Goal: Information Seeking & Learning: Learn about a topic

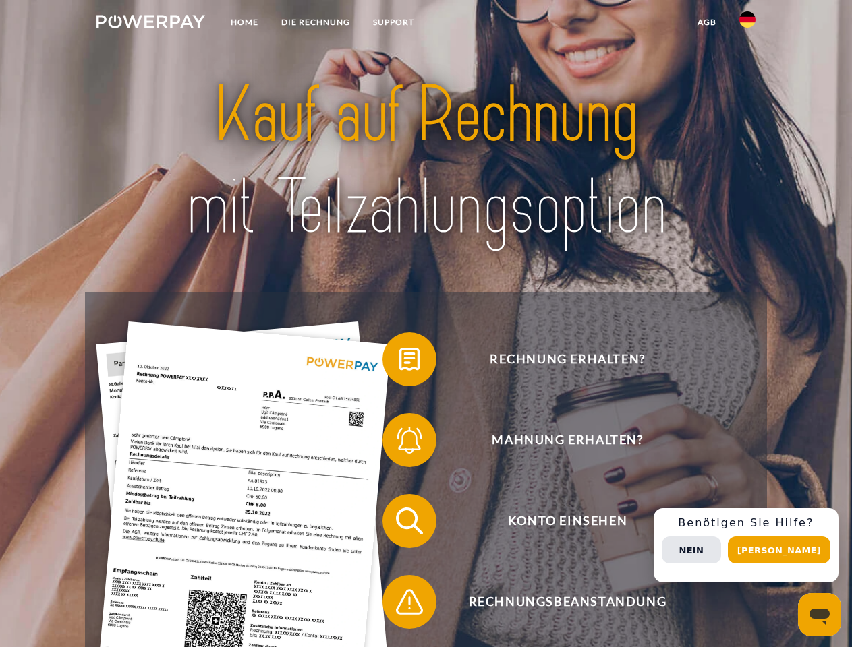
click at [150, 24] on img at bounding box center [150, 21] width 109 height 13
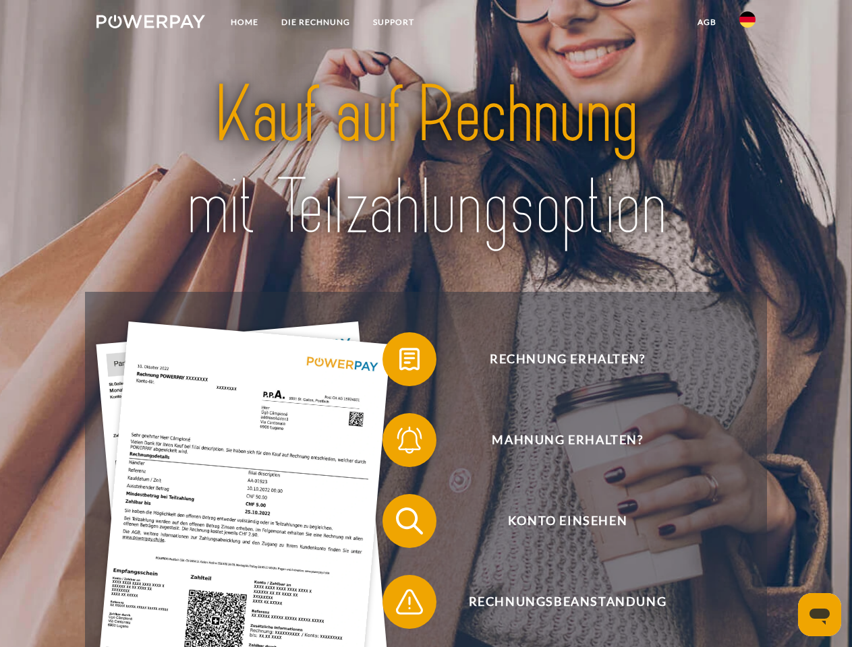
click at [747, 24] on img at bounding box center [747, 19] width 16 height 16
click at [706, 22] on link "agb" at bounding box center [707, 22] width 42 height 24
click at [399, 362] on span at bounding box center [388, 359] width 67 height 67
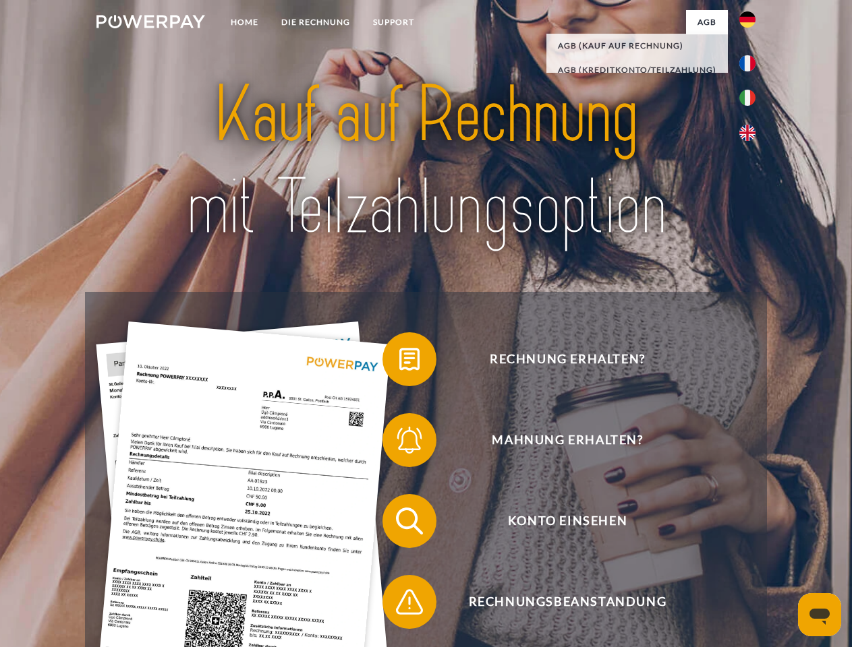
click at [399, 443] on span at bounding box center [388, 440] width 67 height 67
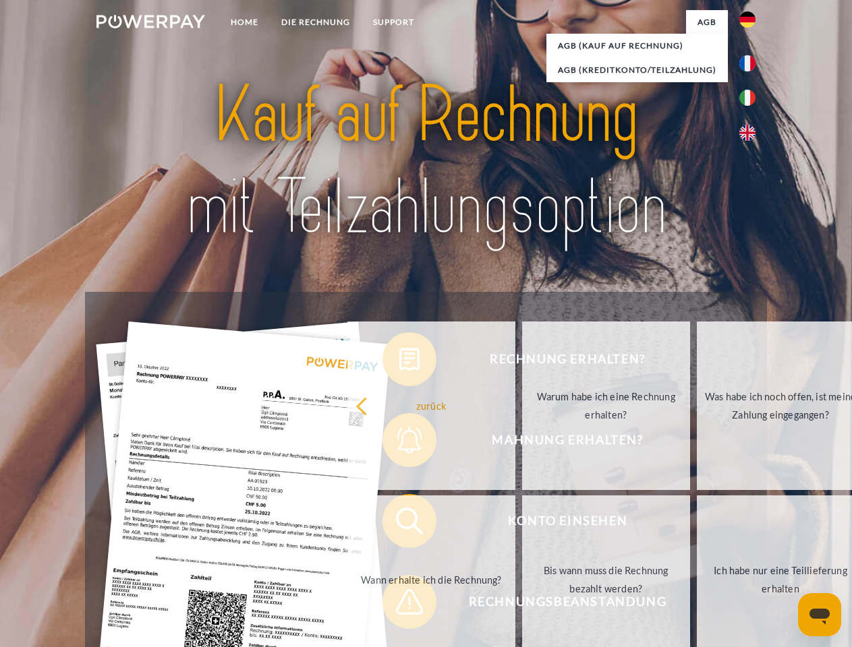
click at [522, 524] on link "Bis wann muss die Rechnung bezahlt werden?" at bounding box center [606, 580] width 168 height 169
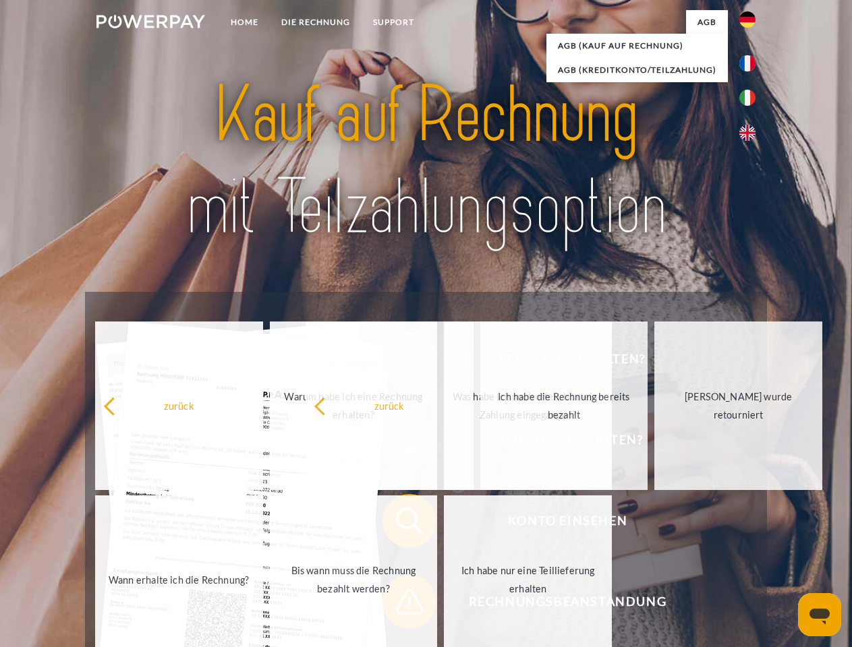
click at [399, 605] on span at bounding box center [388, 601] width 67 height 67
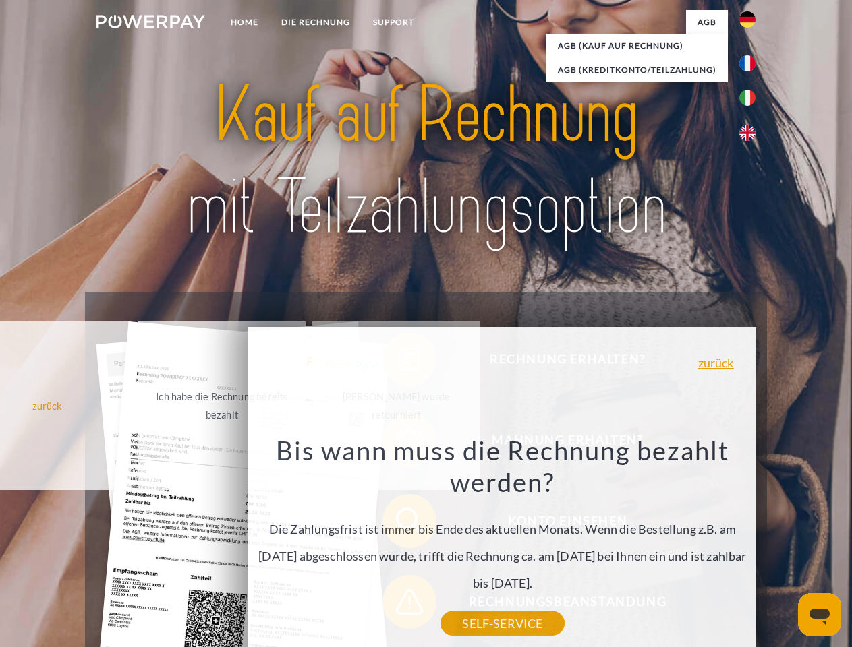
click at [751, 546] on div "Rechnung erhalten? Mahnung erhalten? Konto einsehen" at bounding box center [425, 561] width 681 height 539
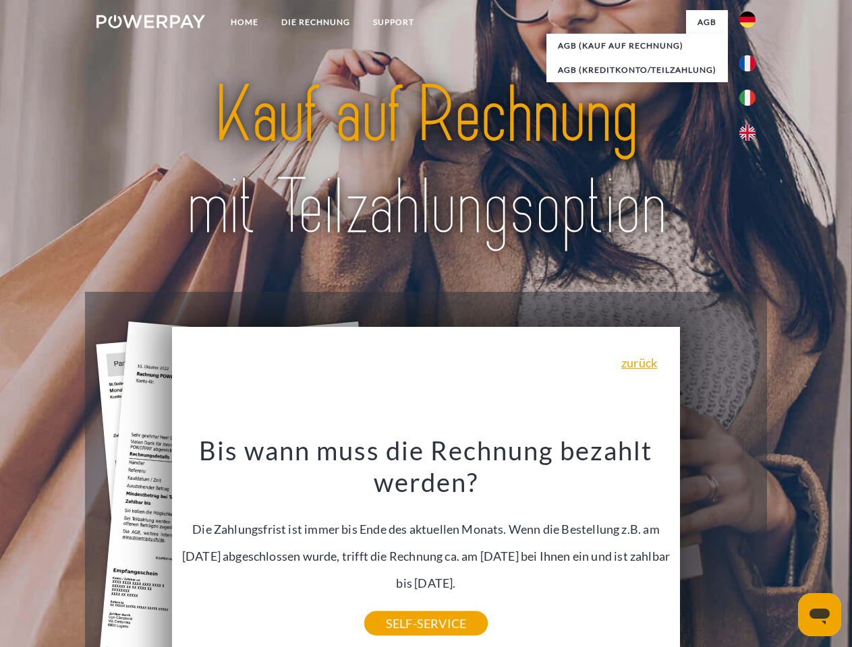
click at [717, 548] on span "Konto einsehen" at bounding box center [567, 521] width 330 height 54
click at [784, 550] on header "Home DIE RECHNUNG SUPPORT" at bounding box center [426, 465] width 852 height 931
